Goal: Information Seeking & Learning: Compare options

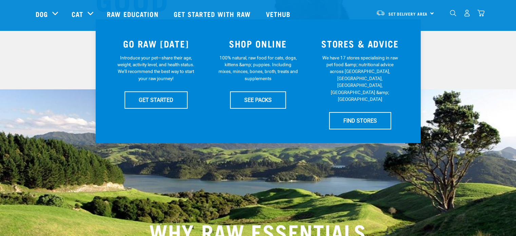
scroll to position [102, 0]
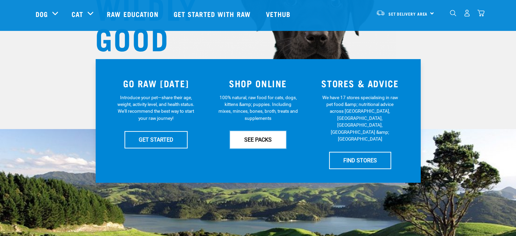
click at [258, 139] on link "SEE PACKS" at bounding box center [258, 139] width 56 height 17
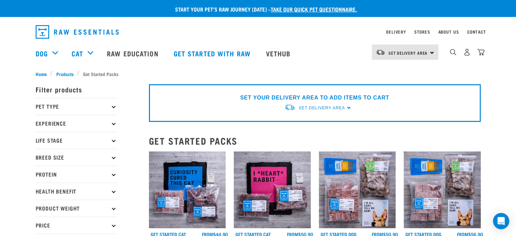
click at [114, 173] on icon at bounding box center [114, 174] width 4 height 4
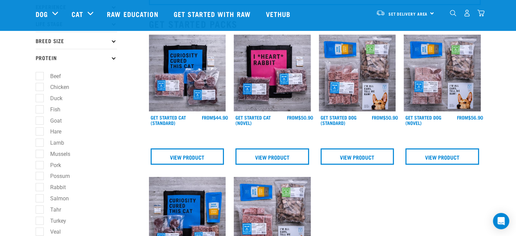
scroll to position [68, 0]
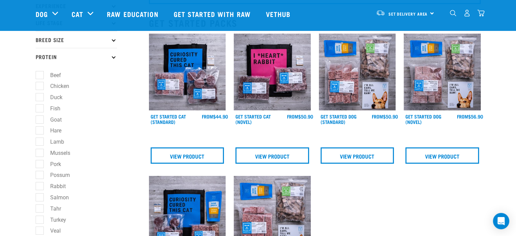
click at [42, 74] on label "Beef" at bounding box center [51, 75] width 24 height 8
click at [40, 74] on input "Beef" at bounding box center [38, 74] width 4 height 4
checkbox input "true"
click at [42, 142] on label "Lamb" at bounding box center [52, 141] width 27 height 8
click at [40, 142] on input "Lamb" at bounding box center [38, 140] width 4 height 4
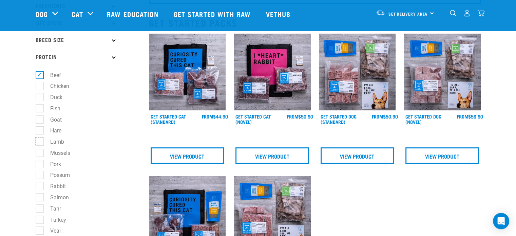
checkbox input "true"
click at [103, 138] on ul "Beef Chicken Duck Fish Goat Hare Lamb Mussels Pork Possum" at bounding box center [76, 166] width 81 height 202
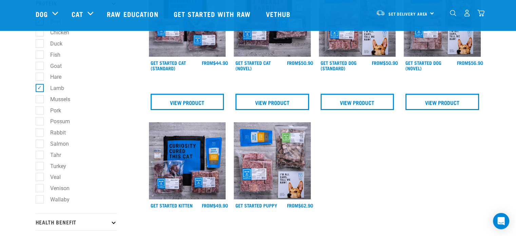
scroll to position [201, 0]
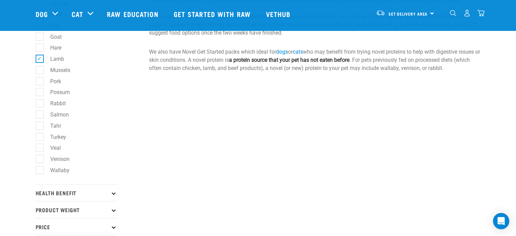
scroll to position [203, 0]
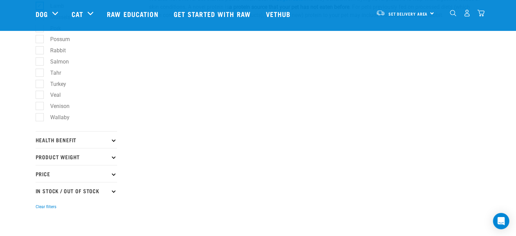
click at [113, 174] on icon at bounding box center [114, 174] width 4 height 4
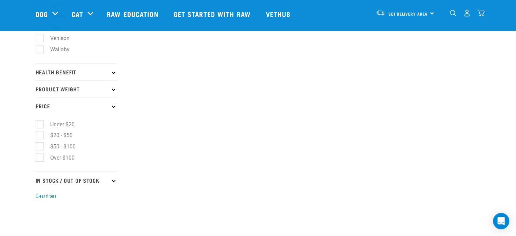
click at [41, 135] on label "$20 - $50" at bounding box center [57, 135] width 36 height 8
click at [40, 135] on input "$20 - $50" at bounding box center [38, 134] width 4 height 4
checkbox input "true"
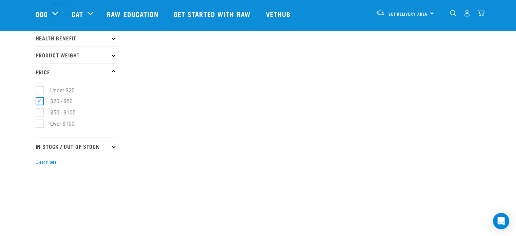
scroll to position [339, 0]
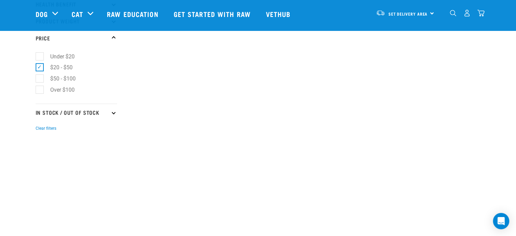
click at [111, 113] on p "In Stock / Out Of Stock" at bounding box center [76, 111] width 81 height 17
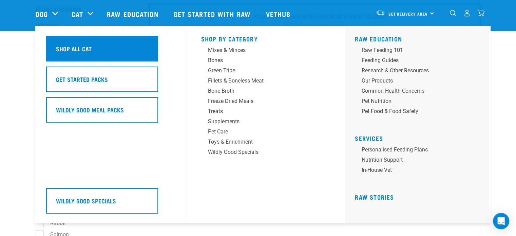
scroll to position [0, 0]
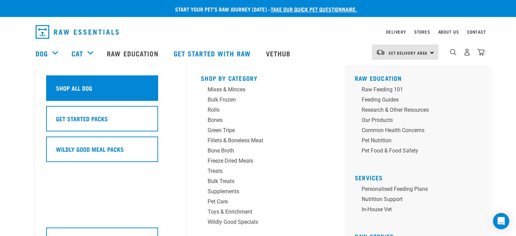
click at [67, 89] on h5 "Shop All Dog" at bounding box center [74, 87] width 36 height 9
